Goal: Task Accomplishment & Management: Use online tool/utility

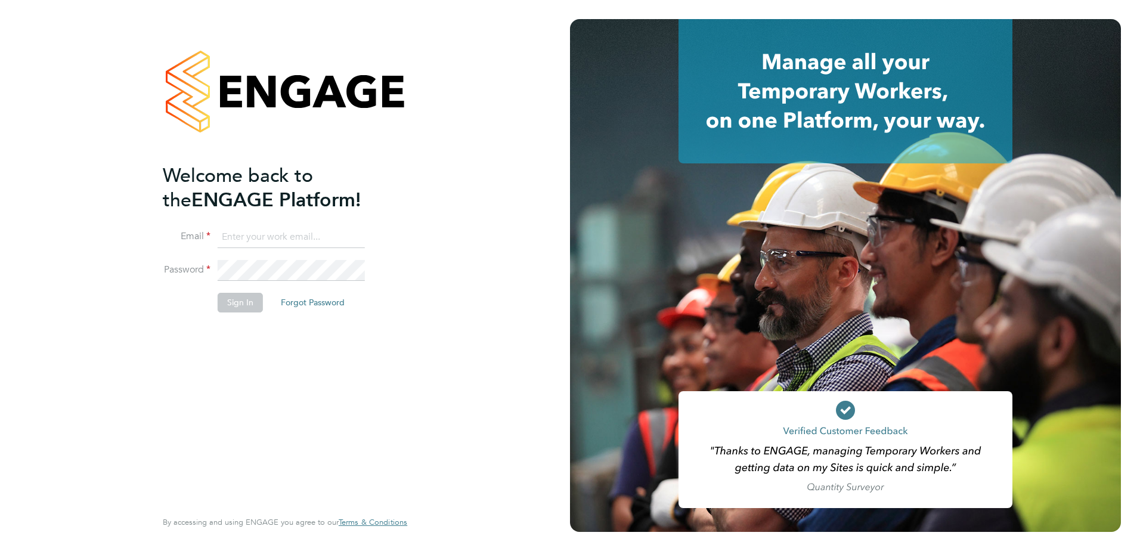
type input "[PERSON_NAME][EMAIL_ADDRESS][PERSON_NAME][DOMAIN_NAME]"
click at [235, 302] on button "Sign In" at bounding box center [240, 302] width 45 height 19
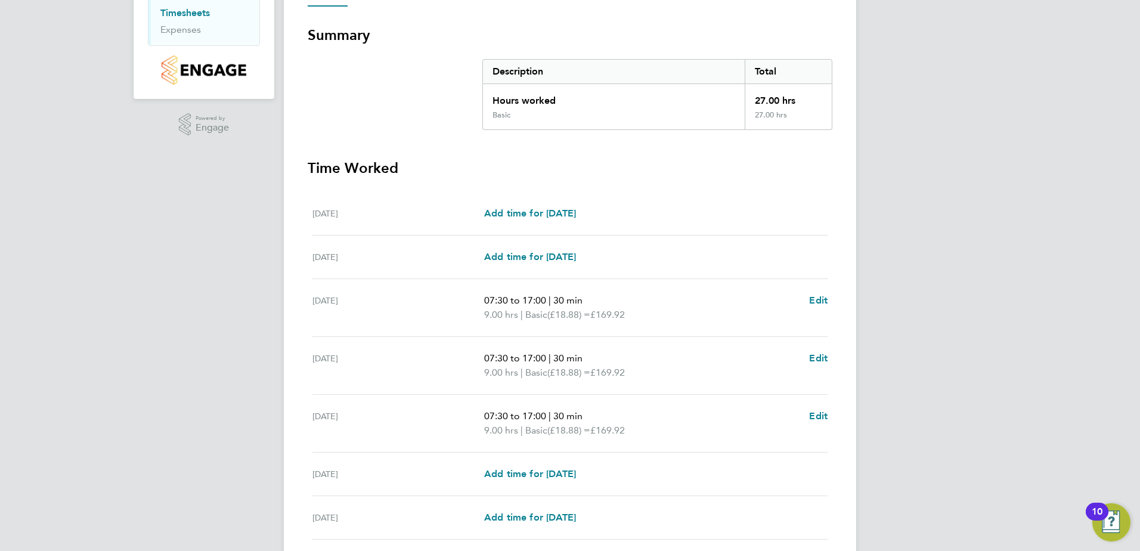
scroll to position [292, 0]
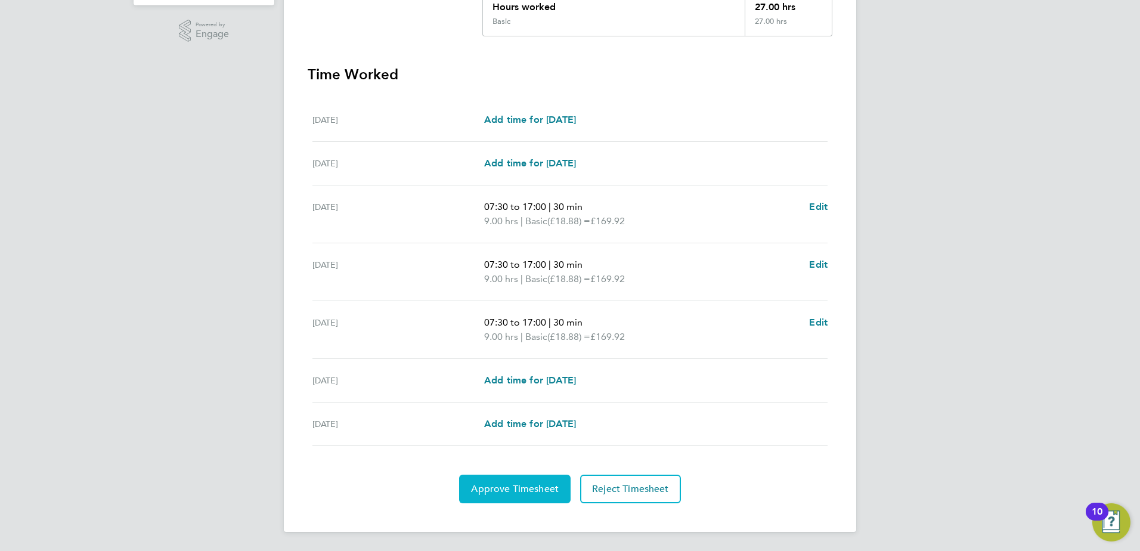
click at [535, 500] on button "Approve Timesheet" at bounding box center [515, 489] width 112 height 29
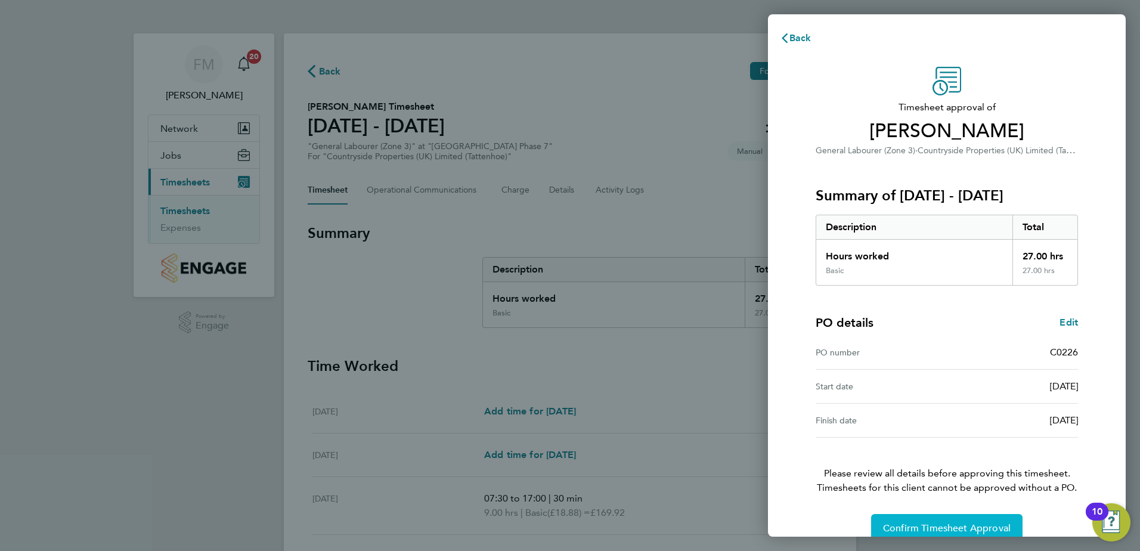
click at [939, 530] on span "Confirm Timesheet Approval" at bounding box center [947, 529] width 128 height 12
